Goal: Task Accomplishment & Management: Manage account settings

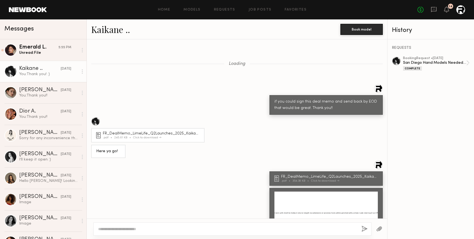
scroll to position [577, 0]
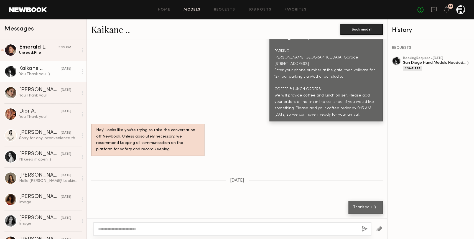
click at [191, 11] on link "Models" at bounding box center [191, 10] width 17 height 4
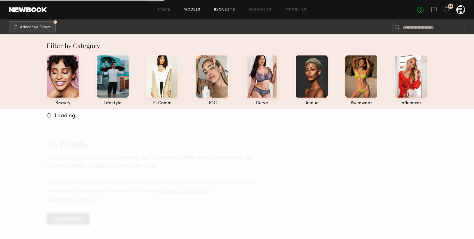
click at [230, 9] on link "Requests" at bounding box center [224, 10] width 21 height 4
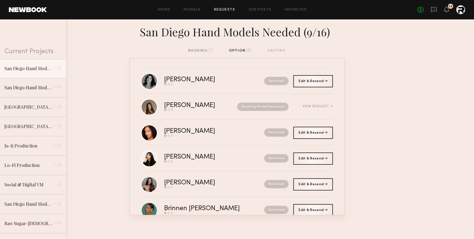
click at [200, 50] on div "booking (1)" at bounding box center [200, 51] width 25 height 6
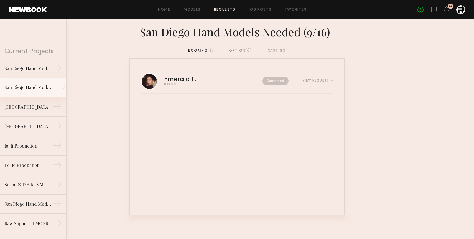
click at [31, 87] on div "San Diego Hand Models Needed (9/4)" at bounding box center [28, 87] width 48 height 7
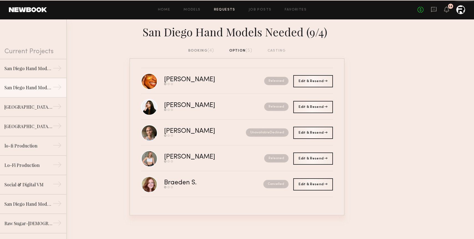
click at [201, 50] on div "booking (4)" at bounding box center [201, 51] width 26 height 6
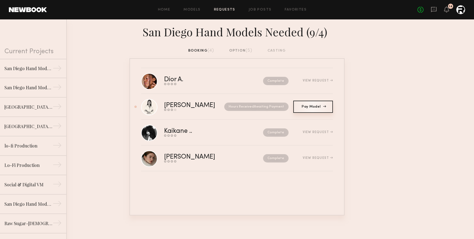
click at [312, 107] on span "Pay Model" at bounding box center [312, 106] width 23 height 3
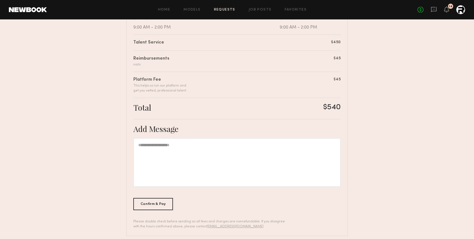
scroll to position [136, 0]
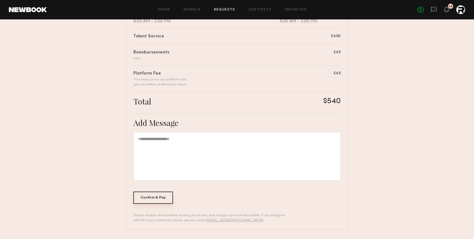
click at [159, 201] on div "Confirm & Pay" at bounding box center [153, 197] width 40 height 12
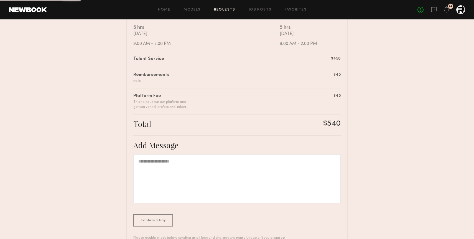
scroll to position [110, 0]
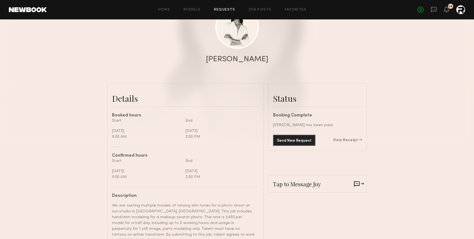
scroll to position [75, 0]
click at [356, 139] on link "View Receipt" at bounding box center [347, 140] width 29 height 4
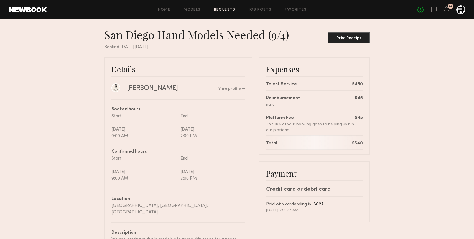
scroll to position [8, 0]
